Goal: Obtain resource: Download file/media

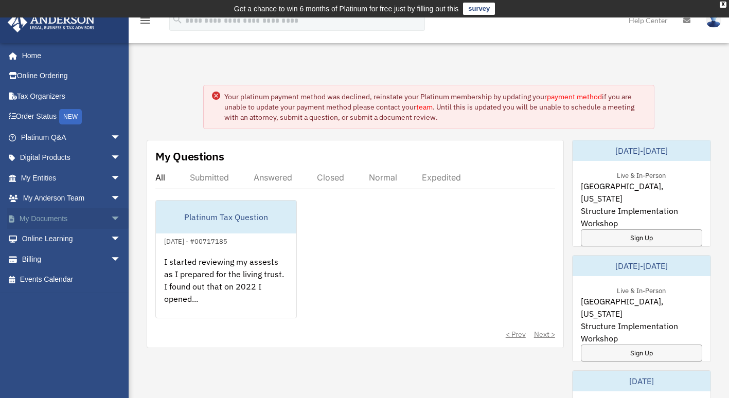
click at [67, 212] on link "My Documents arrow_drop_down" at bounding box center [71, 218] width 129 height 21
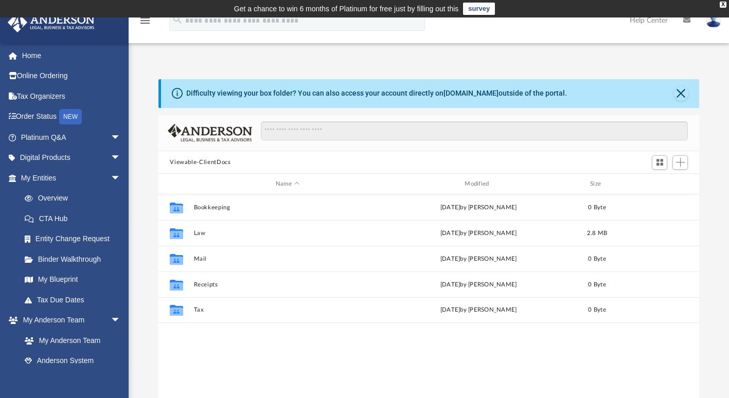
scroll to position [226, 532]
click at [482, 183] on div "Modified" at bounding box center [478, 183] width 187 height 9
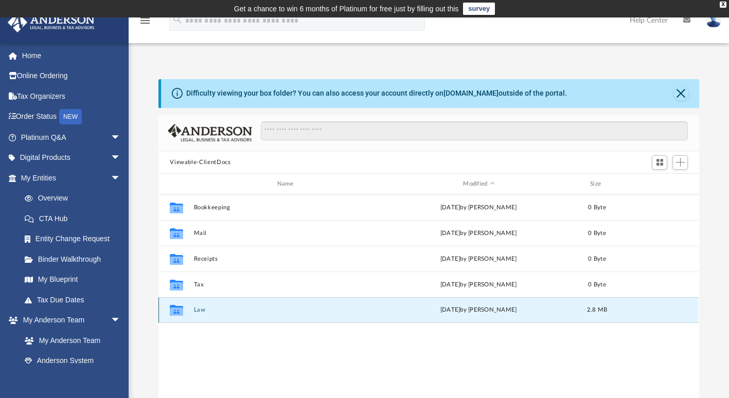
click at [205, 309] on button "Law" at bounding box center [287, 310] width 187 height 7
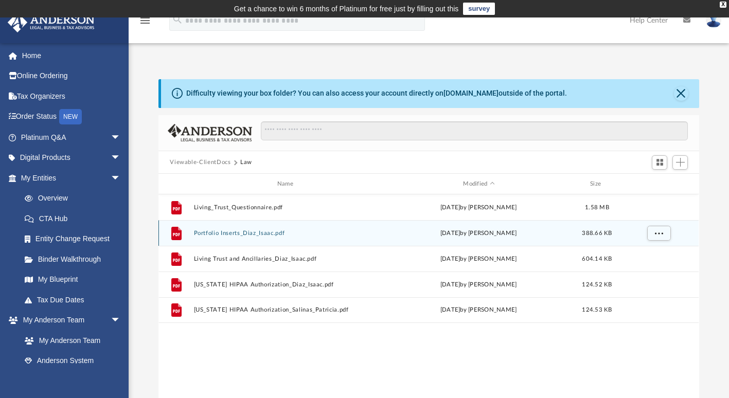
click at [242, 232] on button "Portfolio Inserts_Diaz_Isaac.pdf" at bounding box center [287, 233] width 187 height 7
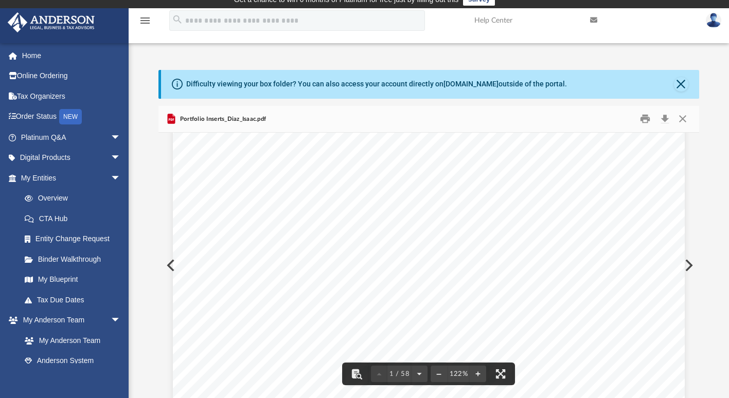
scroll to position [0, 0]
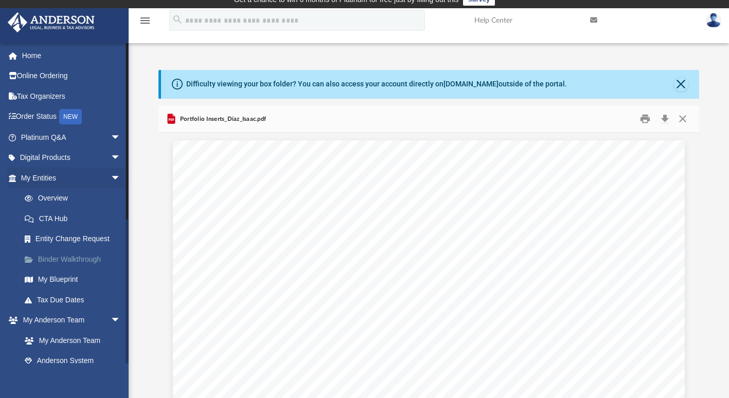
click at [79, 256] on link "Binder Walkthrough" at bounding box center [75, 259] width 122 height 21
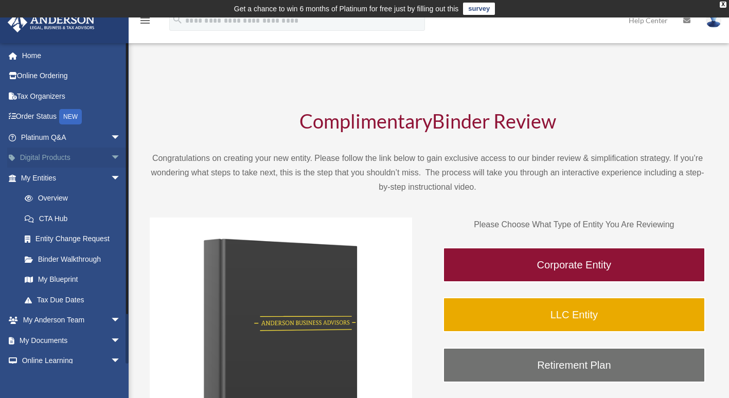
click at [111, 156] on span "arrow_drop_down" at bounding box center [121, 158] width 21 height 21
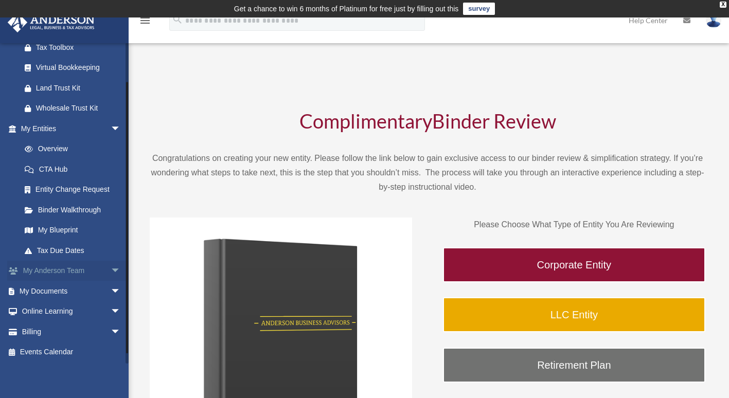
scroll to position [131, 0]
click at [88, 288] on link "My Documents arrow_drop_down" at bounding box center [71, 290] width 129 height 21
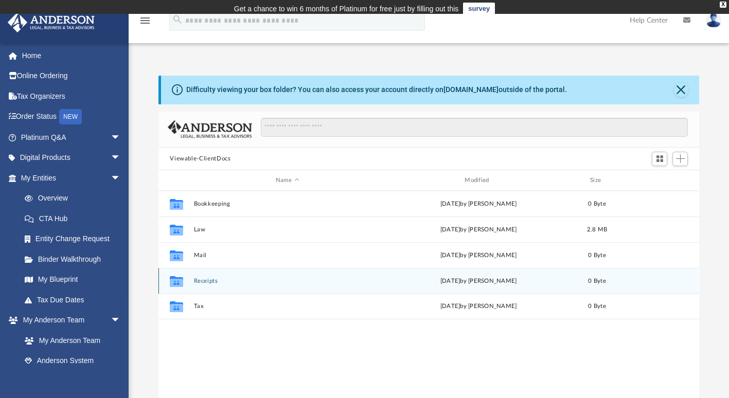
scroll to position [226, 532]
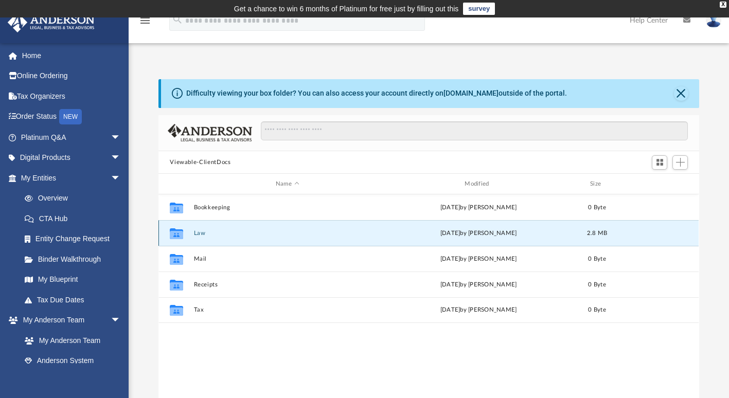
click at [197, 233] on button "Law" at bounding box center [287, 233] width 187 height 7
